Goal: Task Accomplishment & Management: Use online tool/utility

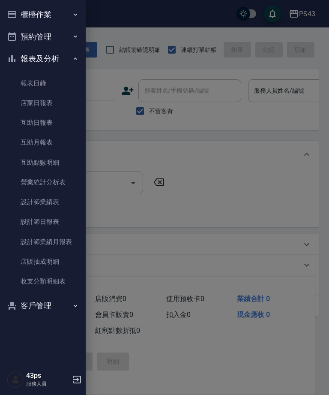
click at [63, 219] on link "設計師日報表" at bounding box center [42, 222] width 79 height 20
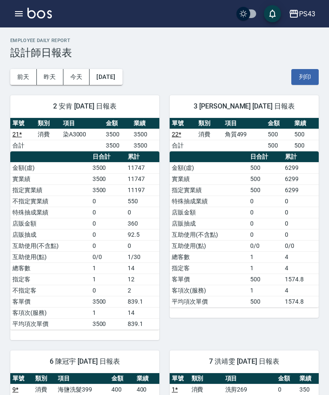
click at [11, 17] on button "button" at bounding box center [18, 13] width 17 height 17
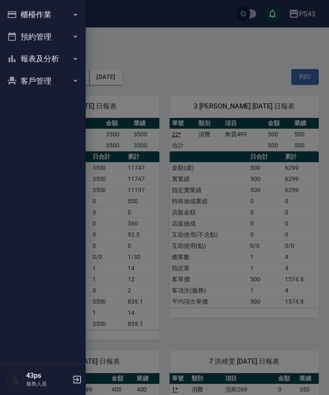
click at [68, 18] on button "櫃檯作業" at bounding box center [42, 14] width 79 height 22
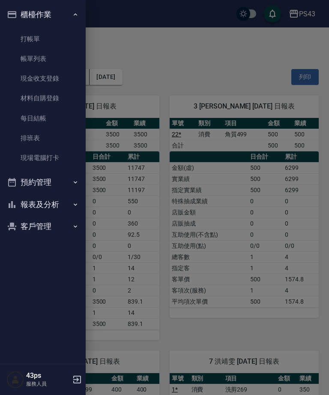
click at [48, 111] on link "每日結帳" at bounding box center [42, 118] width 79 height 20
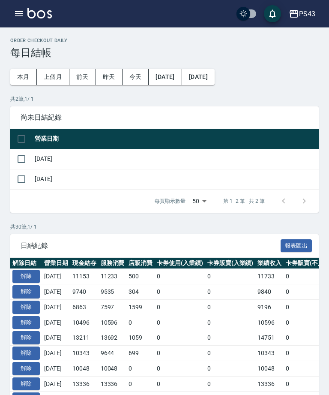
click at [29, 158] on input "checkbox" at bounding box center [21, 159] width 18 height 18
checkbox input "true"
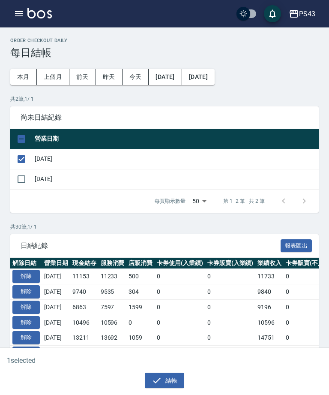
click at [20, 183] on input "checkbox" at bounding box center [21, 179] width 18 height 18
checkbox input "true"
click at [165, 386] on button "結帳" at bounding box center [165, 380] width 40 height 16
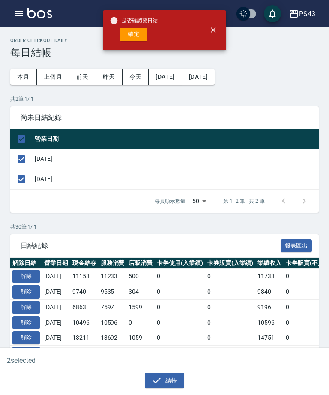
click at [131, 45] on div "是否確認要日結 確定" at bounding box center [134, 30] width 48 height 35
click at [132, 39] on button "確定" at bounding box center [133, 34] width 27 height 13
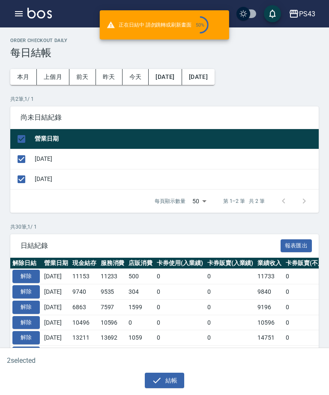
checkbox input "false"
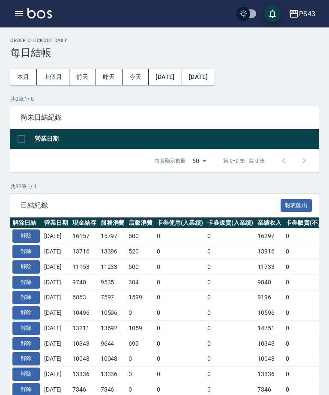
click at [19, 12] on icon "button" at bounding box center [19, 14] width 10 height 10
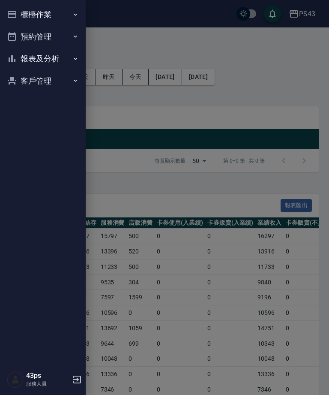
click at [13, 20] on button "櫃檯作業" at bounding box center [42, 14] width 79 height 22
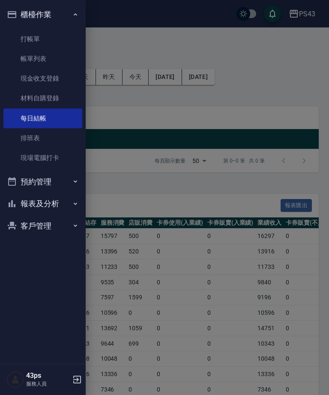
click at [60, 18] on button "櫃檯作業" at bounding box center [42, 14] width 79 height 22
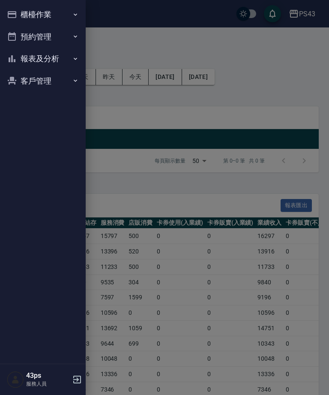
click at [61, 15] on button "櫃檯作業" at bounding box center [42, 14] width 79 height 22
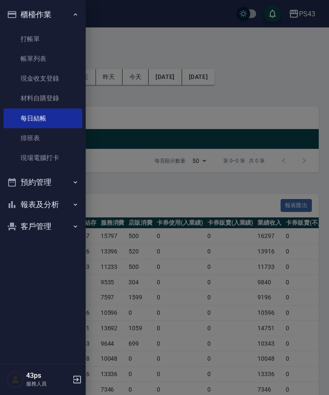
click at [198, 200] on div at bounding box center [164, 197] width 329 height 395
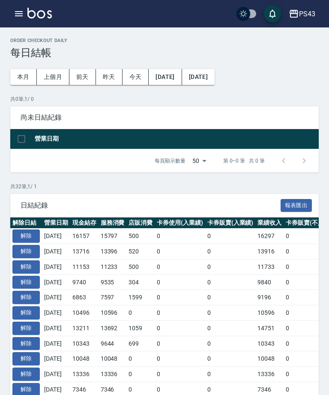
click at [17, 8] on button "button" at bounding box center [18, 13] width 17 height 17
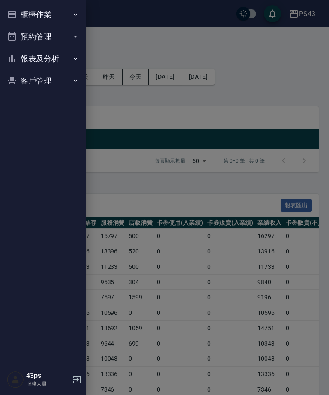
click at [57, 54] on button "報表及分析" at bounding box center [42, 59] width 79 height 22
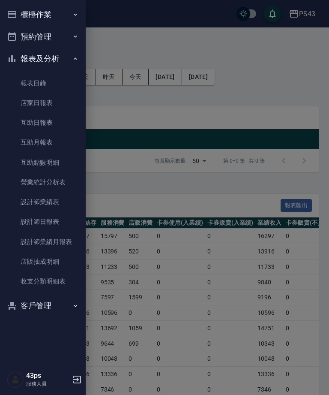
click at [52, 222] on link "設計師日報表" at bounding box center [42, 222] width 79 height 20
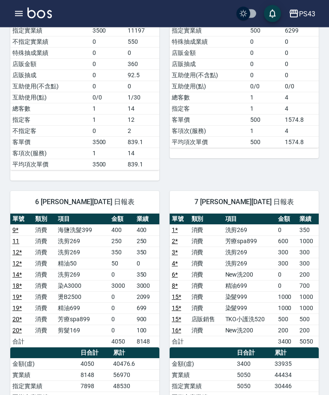
scroll to position [160, 0]
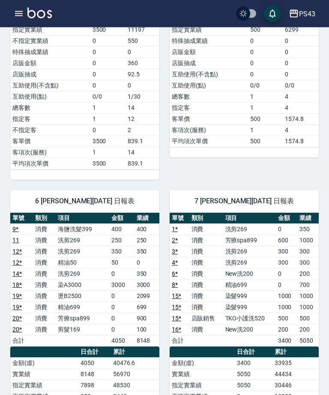
click at [10, 394] on div "6 [PERSON_NAME][DATE] 日報表 單號 類別 項目 金額 業績 9 * 消費 海鹽洗髮399 400 400 11 消費 洗剪269 250…" at bounding box center [79, 363] width 159 height 366
click at [15, 21] on button "button" at bounding box center [18, 13] width 17 height 17
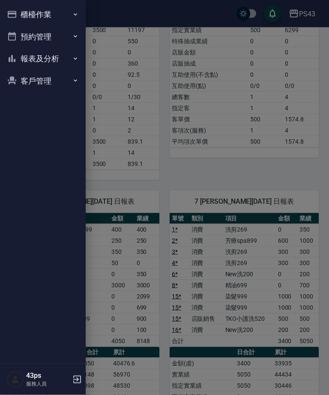
scroll to position [160, 0]
click at [62, 54] on button "報表及分析" at bounding box center [42, 59] width 79 height 22
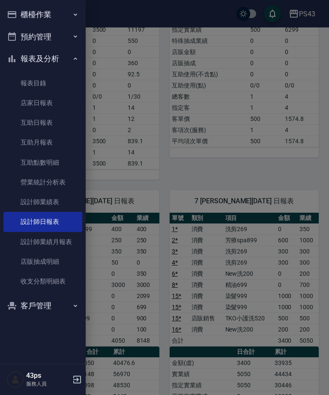
click at [60, 103] on link "店家日報表" at bounding box center [42, 103] width 79 height 20
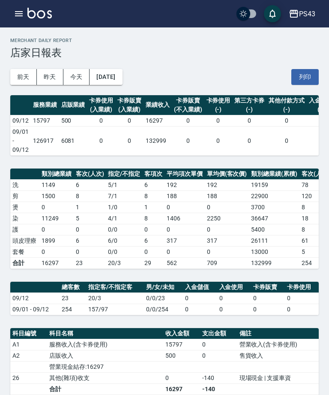
click at [15, 9] on icon "button" at bounding box center [19, 14] width 10 height 10
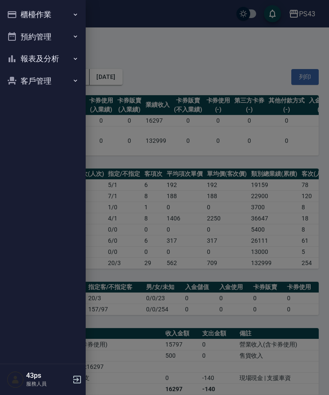
click at [61, 58] on button "報表及分析" at bounding box center [42, 59] width 79 height 22
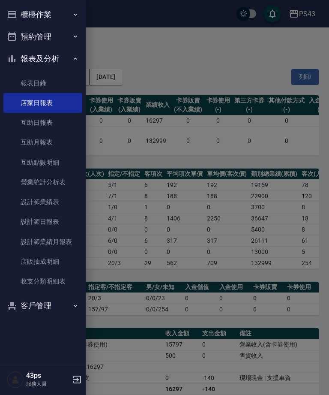
click at [53, 226] on link "設計師日報表" at bounding box center [42, 222] width 79 height 20
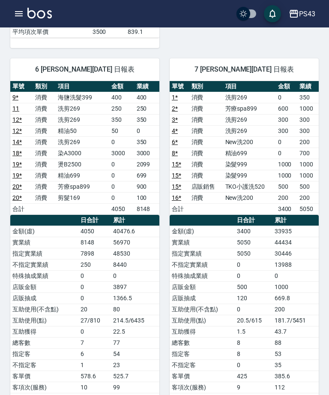
scroll to position [290, 0]
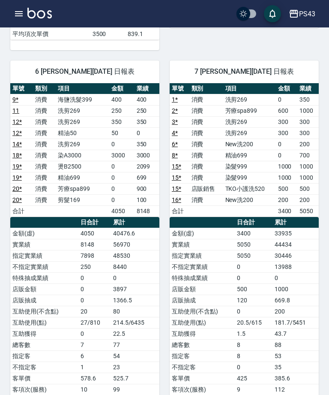
click at [17, 21] on button "button" at bounding box center [18, 13] width 17 height 17
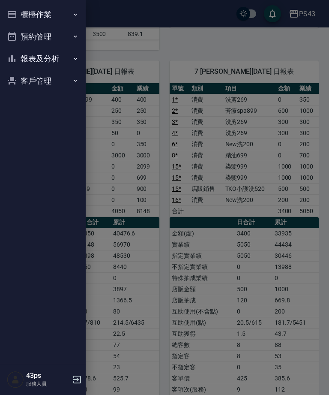
click at [61, 60] on button "報表及分析" at bounding box center [42, 59] width 79 height 22
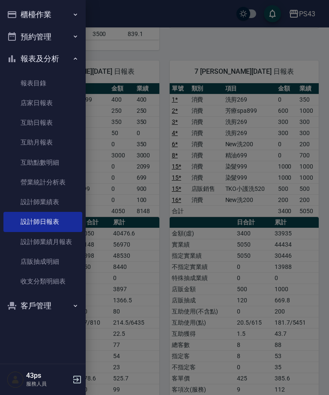
click at [68, 100] on link "店家日報表" at bounding box center [42, 103] width 79 height 20
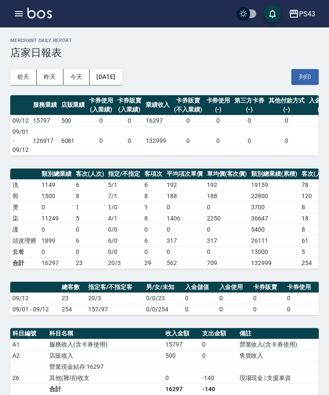
click at [118, 76] on button "[DATE]" at bounding box center [106, 77] width 33 height 16
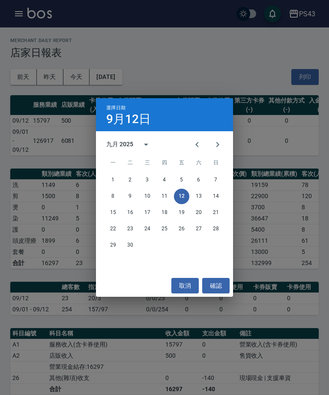
click at [196, 146] on icon "Previous month" at bounding box center [197, 144] width 10 height 10
click at [197, 135] on button "Previous month" at bounding box center [197, 144] width 21 height 21
click at [195, 141] on icon "Previous month" at bounding box center [197, 144] width 10 height 10
click at [197, 143] on icon "Previous month" at bounding box center [197, 144] width 10 height 10
click at [195, 152] on button "Previous month" at bounding box center [197, 144] width 21 height 21
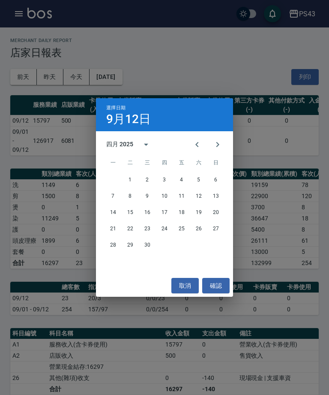
click at [218, 144] on icon "Next month" at bounding box center [217, 144] width 10 height 10
click at [200, 245] on button "31" at bounding box center [198, 244] width 15 height 15
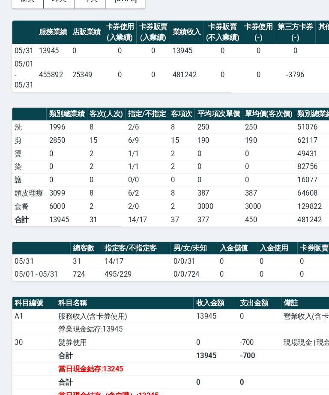
scroll to position [39, 0]
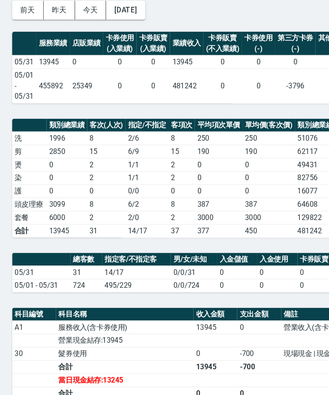
click at [116, 30] on button "[DATE]" at bounding box center [106, 38] width 33 height 16
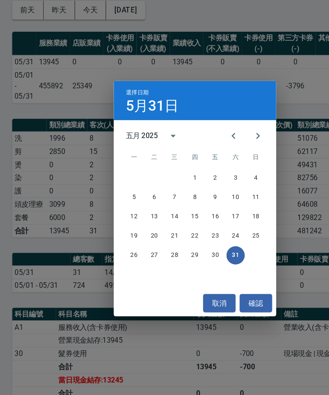
click at [202, 139] on icon "Previous month" at bounding box center [197, 144] width 10 height 10
click at [216, 139] on icon "Next month" at bounding box center [217, 144] width 10 height 10
click at [218, 139] on icon "Next month" at bounding box center [217, 144] width 10 height 10
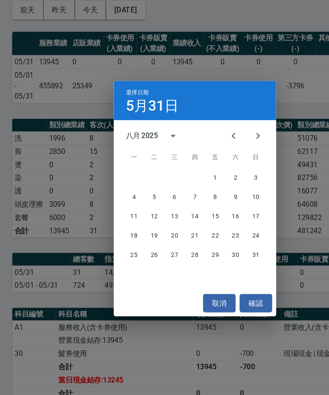
click at [220, 237] on button "31" at bounding box center [215, 244] width 15 height 15
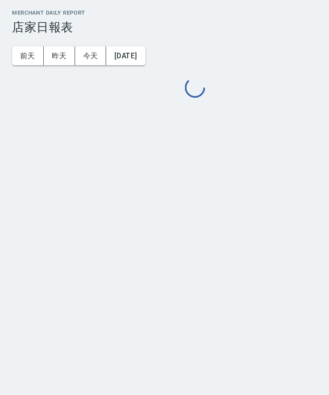
scroll to position [27, 0]
